Goal: Task Accomplishment & Management: Manage account settings

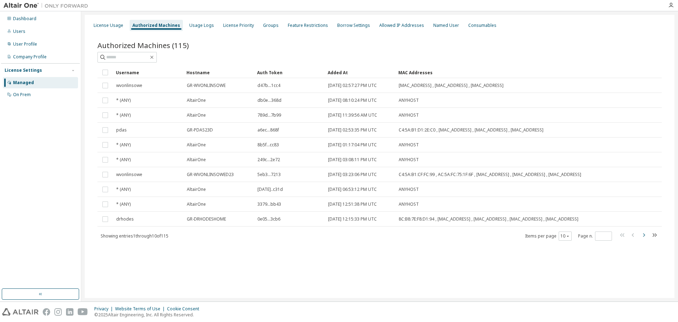
click at [644, 239] on icon "button" at bounding box center [644, 235] width 8 height 8
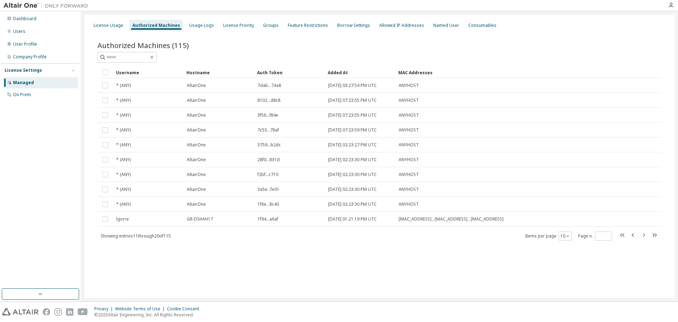
click at [644, 241] on button "button" at bounding box center [644, 236] width 8 height 10
click at [644, 239] on icon "button" at bounding box center [644, 235] width 8 height 8
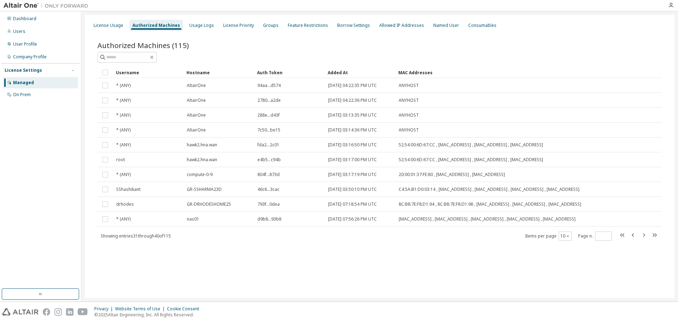
click at [644, 239] on icon "button" at bounding box center [644, 235] width 8 height 8
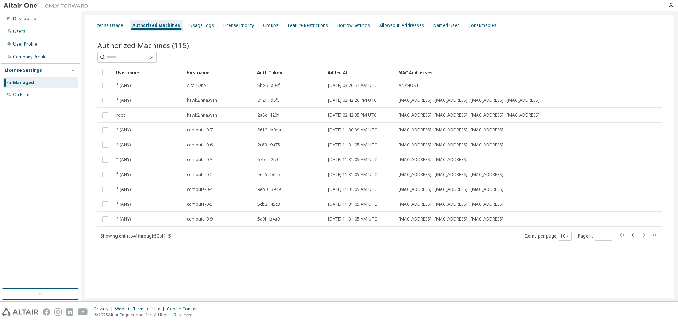
click at [644, 241] on button "button" at bounding box center [644, 236] width 8 height 10
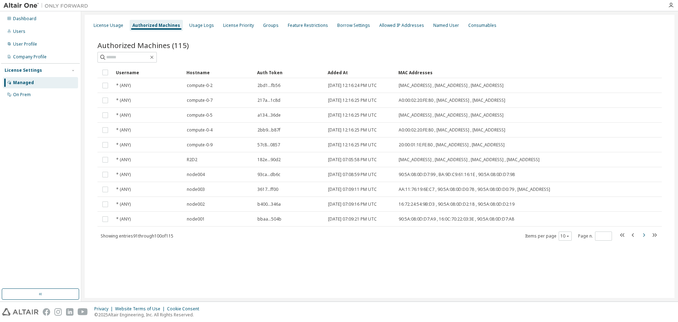
click at [644, 241] on button "button" at bounding box center [644, 236] width 8 height 10
click at [644, 239] on icon "button" at bounding box center [644, 235] width 8 height 8
type input "**"
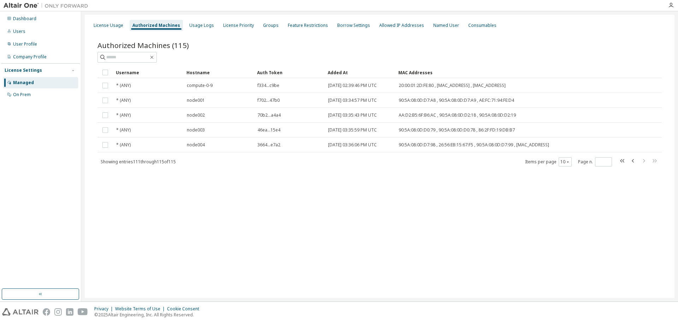
click at [481, 262] on div "License Usage Authorized Machines Usage Logs License Priority Groups Feature Re…" at bounding box center [380, 156] width 590 height 283
